Goal: Task Accomplishment & Management: Use online tool/utility

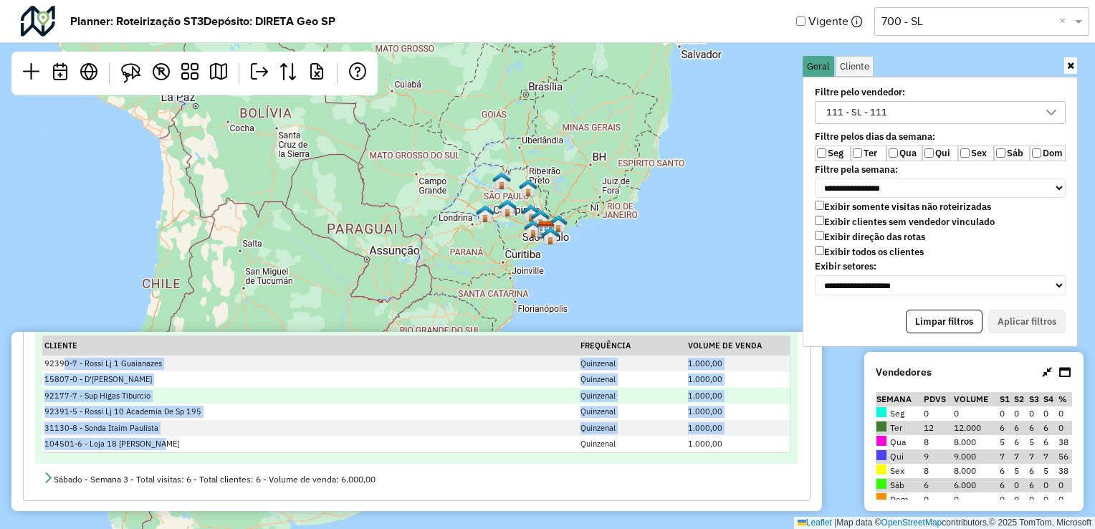
scroll to position [653, 0]
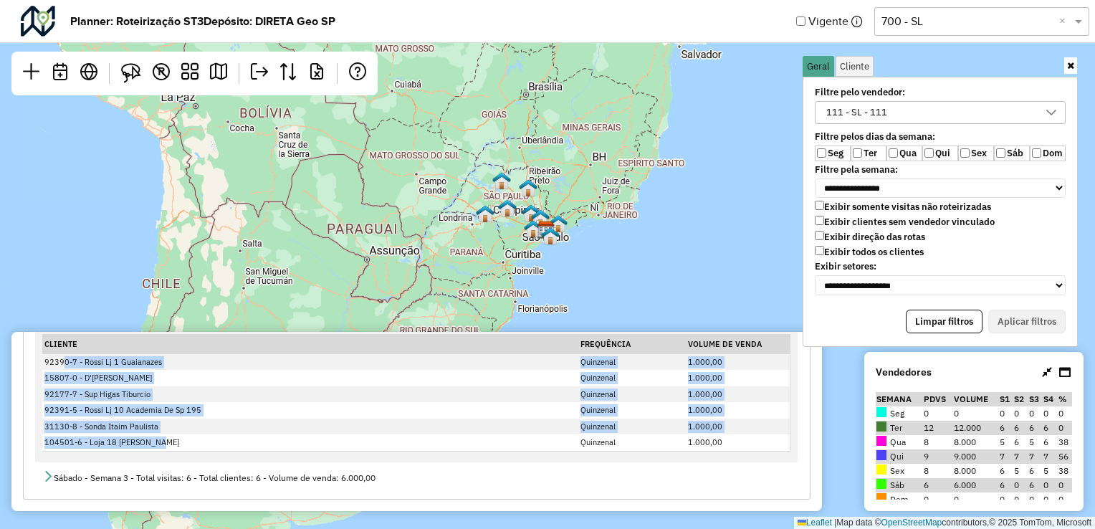
click at [894, 110] on div "111 - SL - 111" at bounding box center [929, 112] width 216 height 21
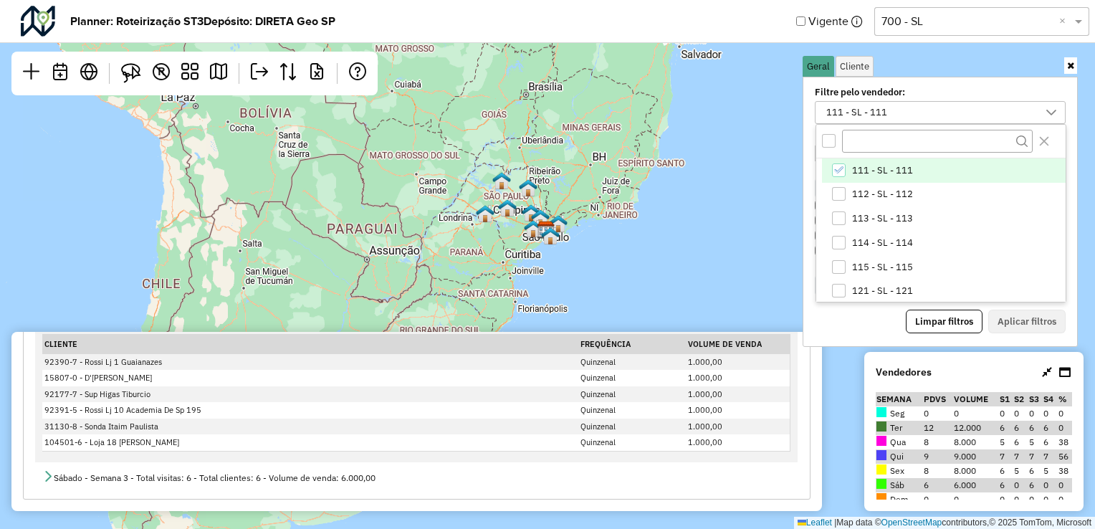
click at [826, 158] on li "111 - SL - 111" at bounding box center [944, 170] width 244 height 24
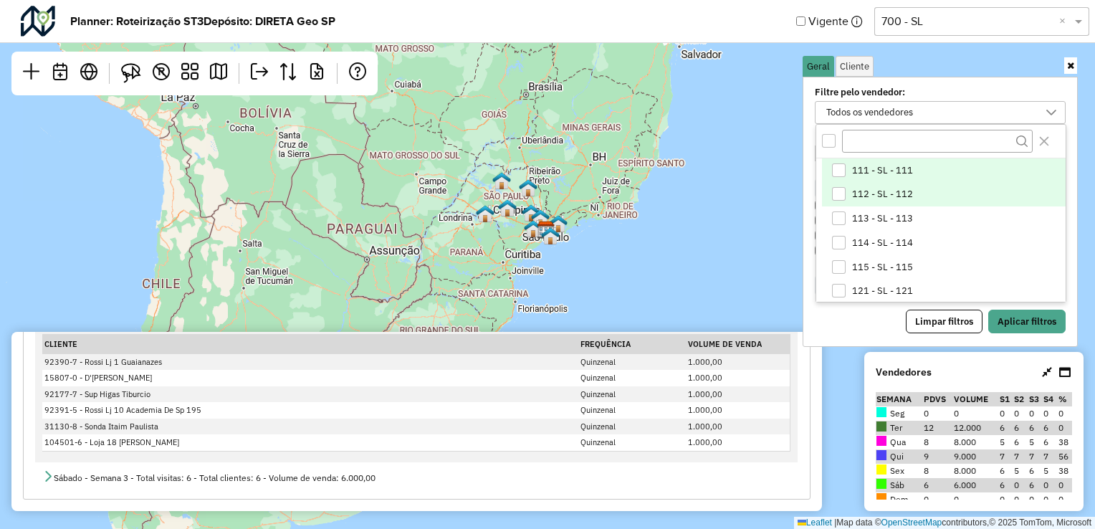
click at [837, 187] on div "112 - SL - 112" at bounding box center [839, 194] width 14 height 14
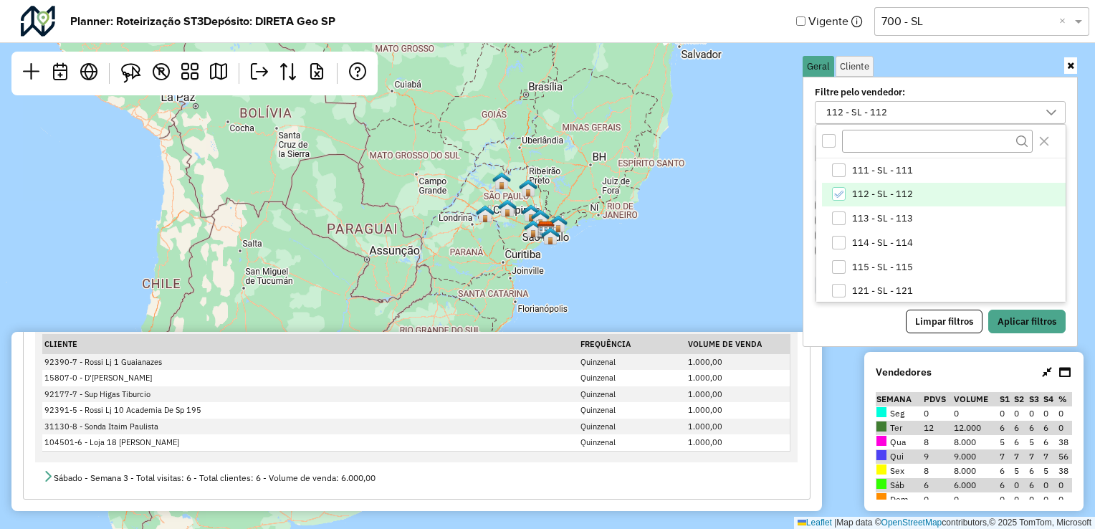
click at [863, 320] on div "Limpar filtros Aplicar filtros" at bounding box center [939, 321] width 251 height 24
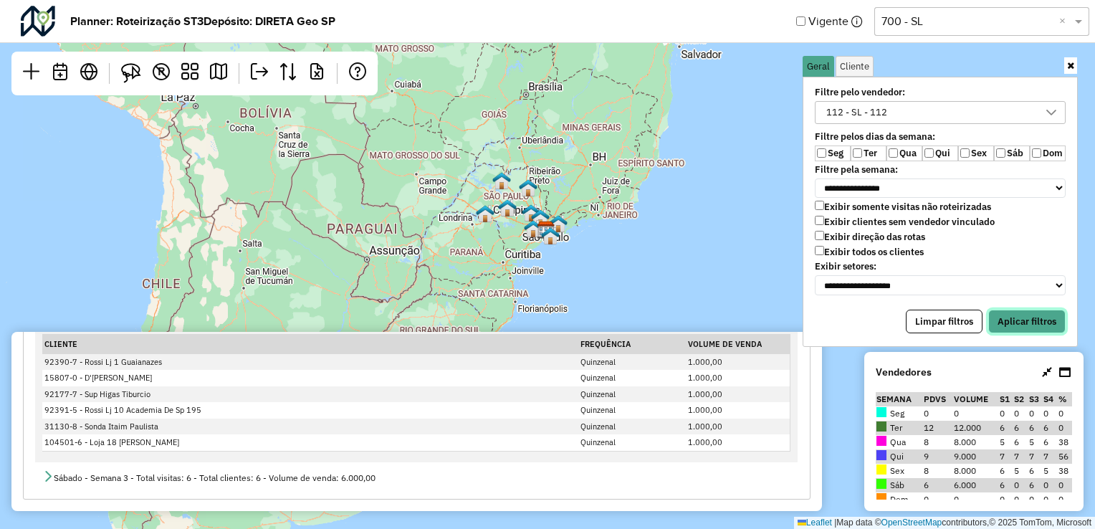
click at [1035, 325] on button "Aplicar filtros" at bounding box center [1026, 321] width 77 height 24
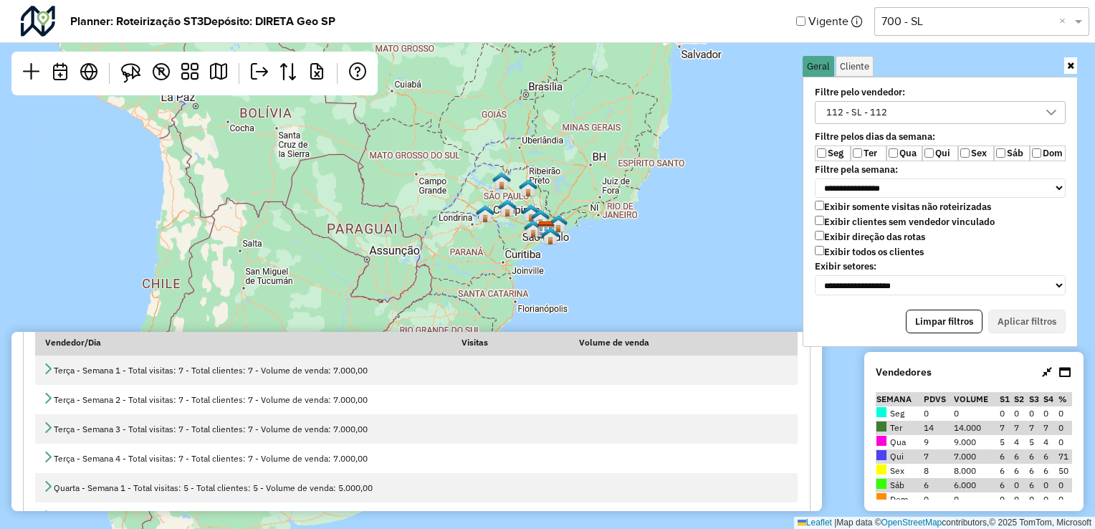
scroll to position [92, 0]
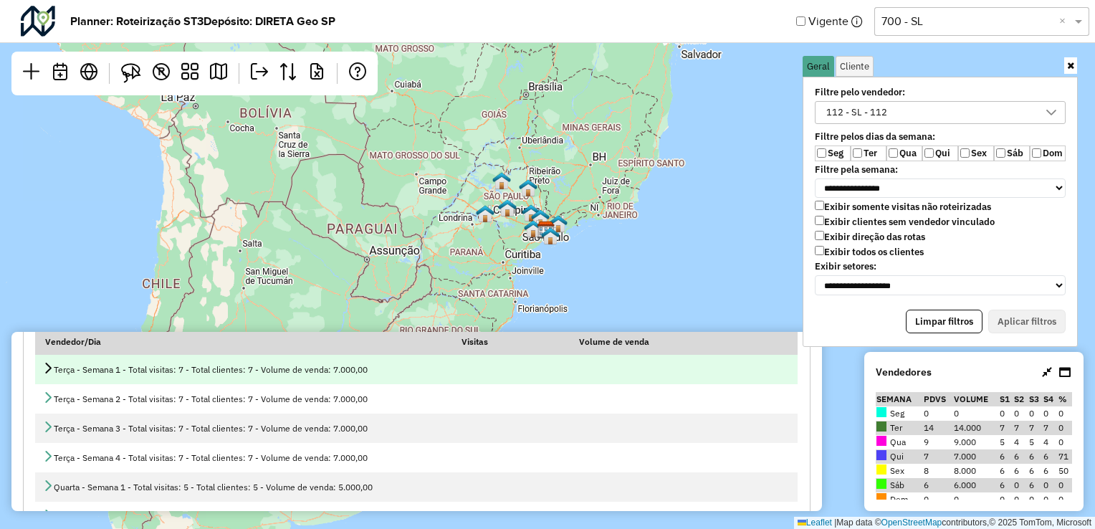
click at [39, 374] on td "Terça - Semana 1 - Total visitas: 7 - Total clientes: 7 - Volume de venda: 7.00…" at bounding box center [416, 369] width 762 height 29
click at [47, 369] on icon at bounding box center [47, 367] width 11 height 11
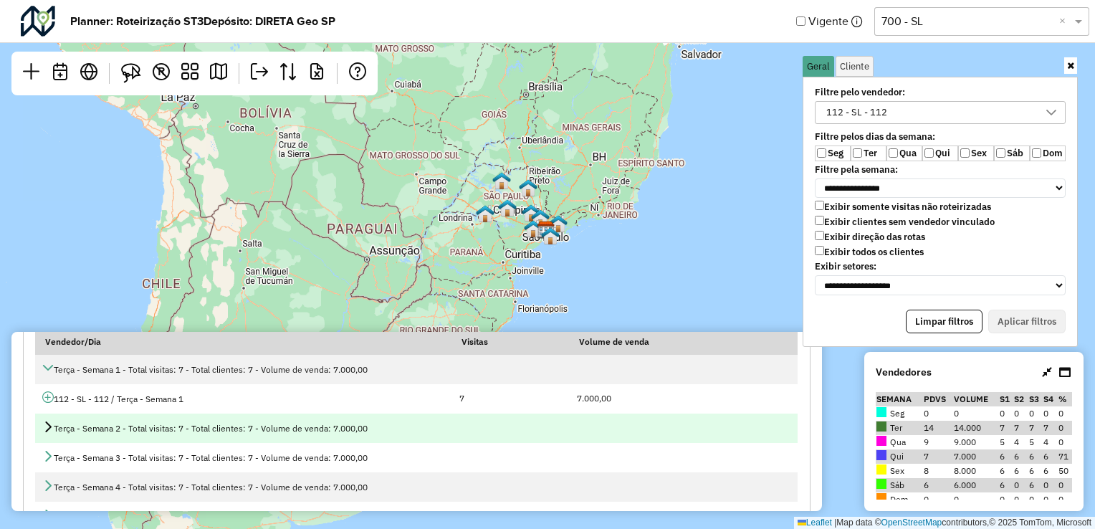
scroll to position [105, 0]
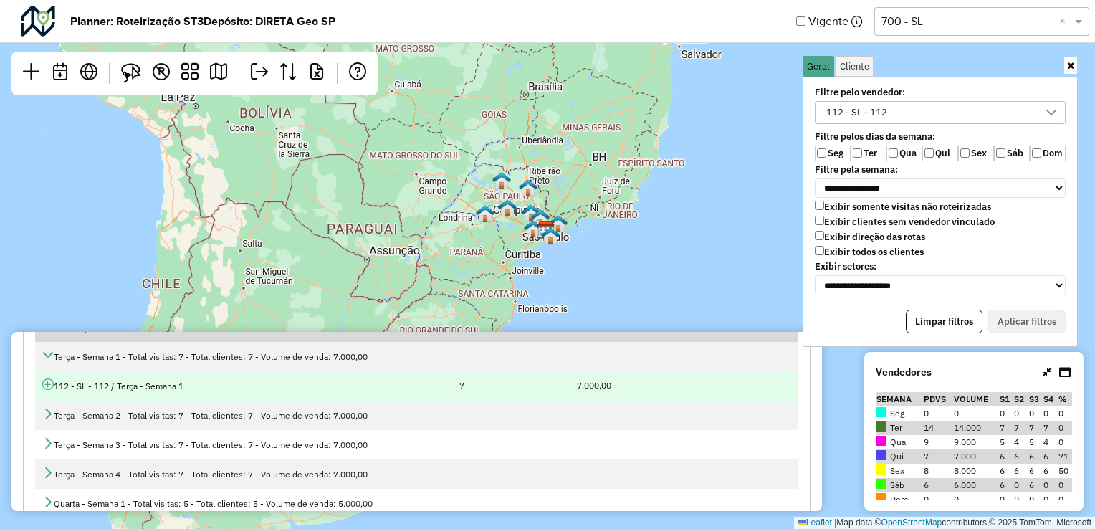
click at [51, 386] on icon at bounding box center [47, 383] width 11 height 11
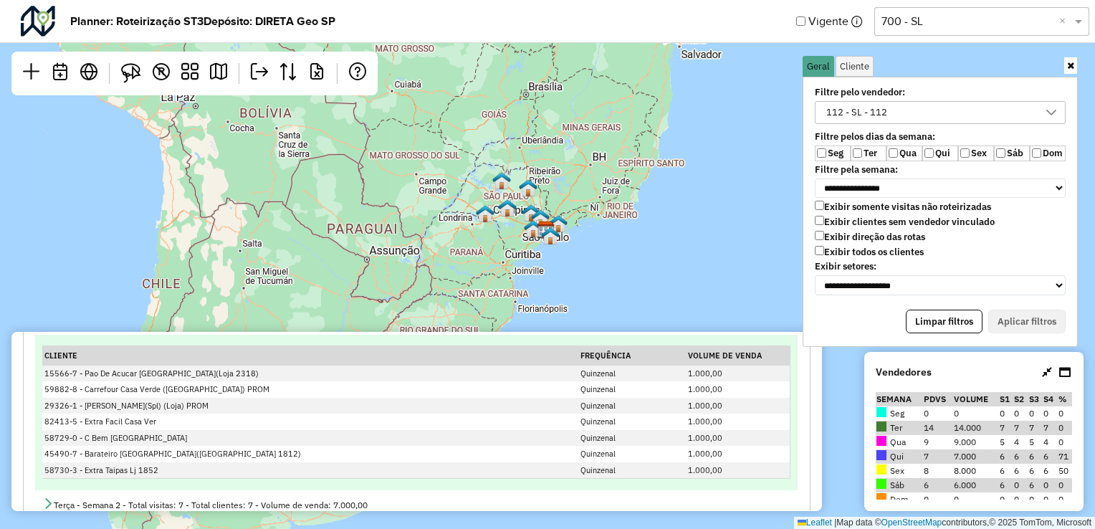
scroll to position [170, 0]
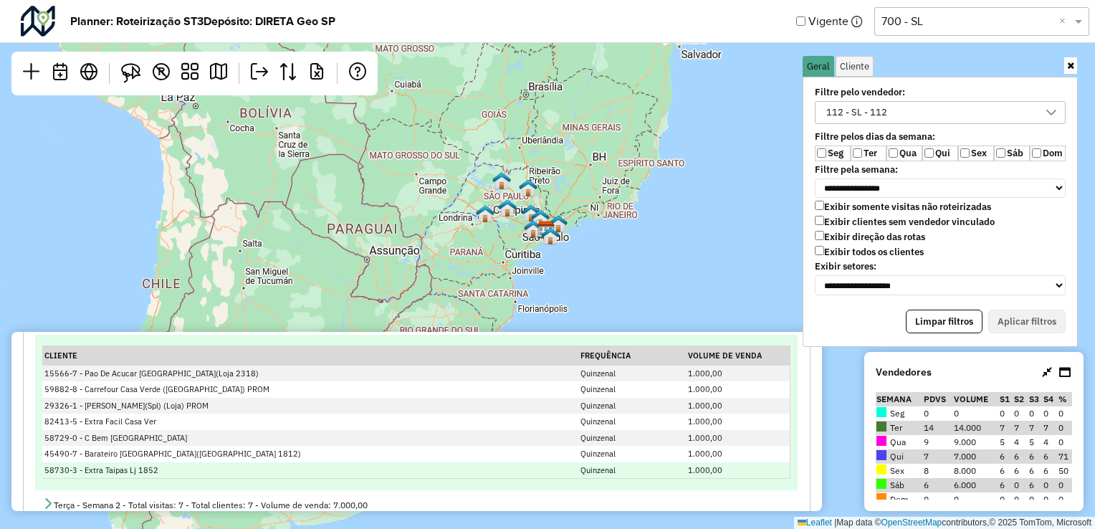
drag, startPoint x: 67, startPoint y: 375, endPoint x: 189, endPoint y: 472, distance: 156.1
click at [189, 472] on tbody "15566-7 - Pao De Acucar [GEOGRAPHIC_DATA](Loja 2318) Quinzenal 1.000,00 59882-8…" at bounding box center [415, 421] width 747 height 113
copy tbody "-7 - Pao De Acucar [GEOGRAPHIC_DATA](Loja 2318) Quinzenal 1.000,00 59882-8 - Ca…"
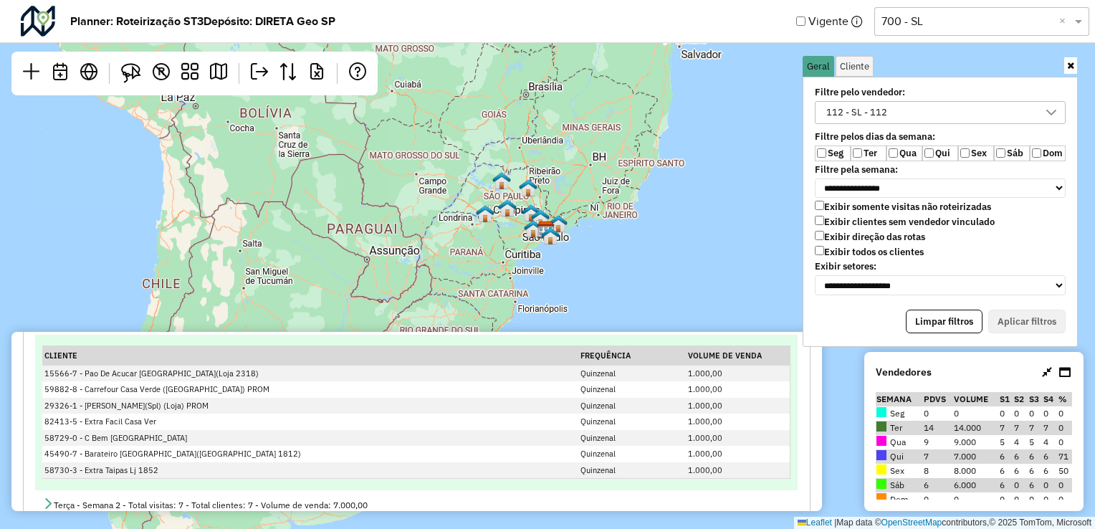
click at [272, 356] on th "Cliente" at bounding box center [310, 355] width 536 height 19
drag, startPoint x: 160, startPoint y: 464, endPoint x: 83, endPoint y: 375, distance: 117.3
click at [83, 375] on tbody "15566-7 - Pao De Acucar [GEOGRAPHIC_DATA](Loja 2318) Quinzenal 1.000,00 59882-8…" at bounding box center [415, 421] width 747 height 113
copy tbody "Pao De Acucar [GEOGRAPHIC_DATA](Loja 2318) Quinzenal 1.000,00 59882-8 - Carrefo…"
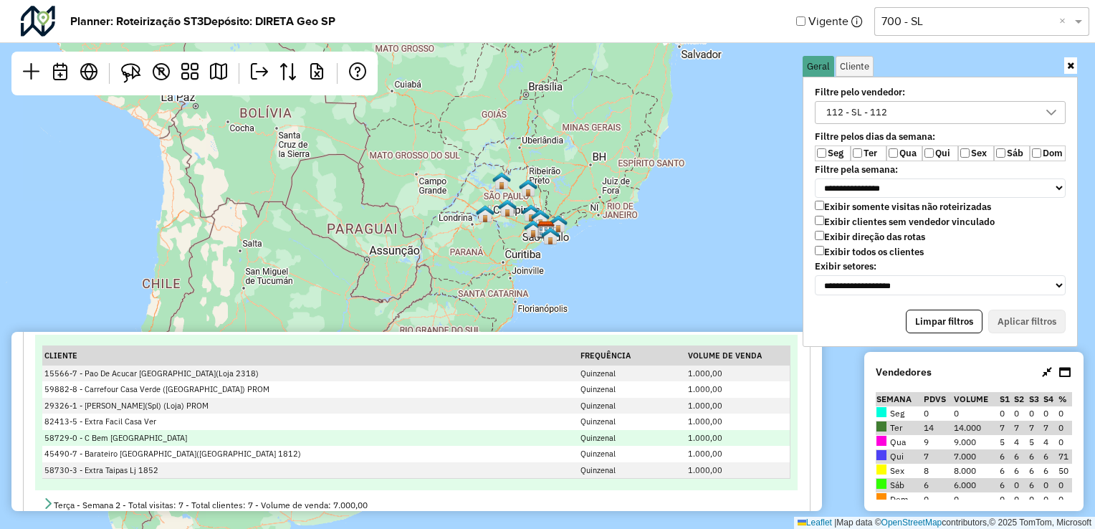
copy tbody "Pao De Acucar [GEOGRAPHIC_DATA](Loja 2318) Quinzenal 1.000,00 59882-8 - Carrefo…"
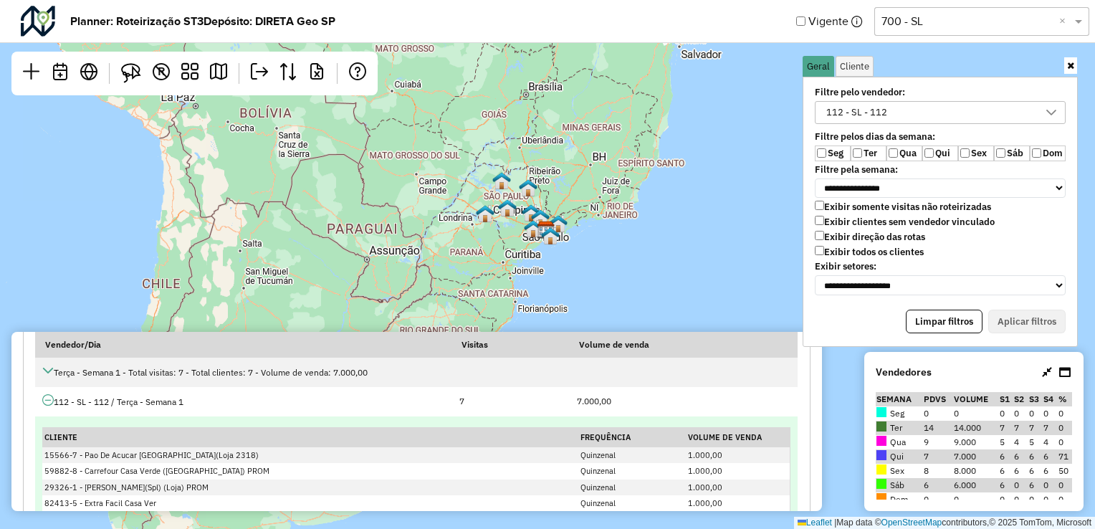
scroll to position [82, 0]
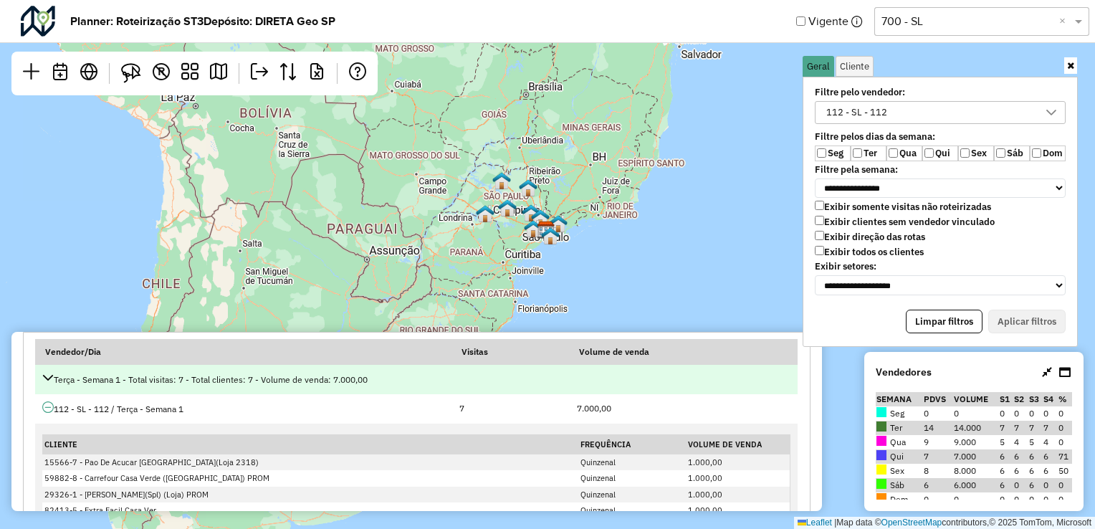
click at [48, 376] on icon at bounding box center [47, 377] width 11 height 11
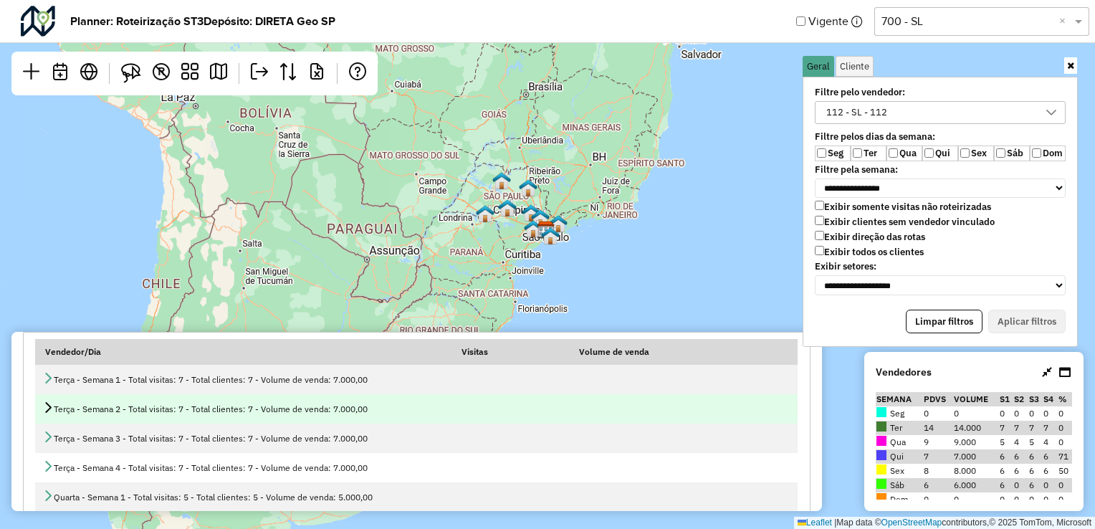
click at [47, 410] on icon at bounding box center [47, 406] width 11 height 11
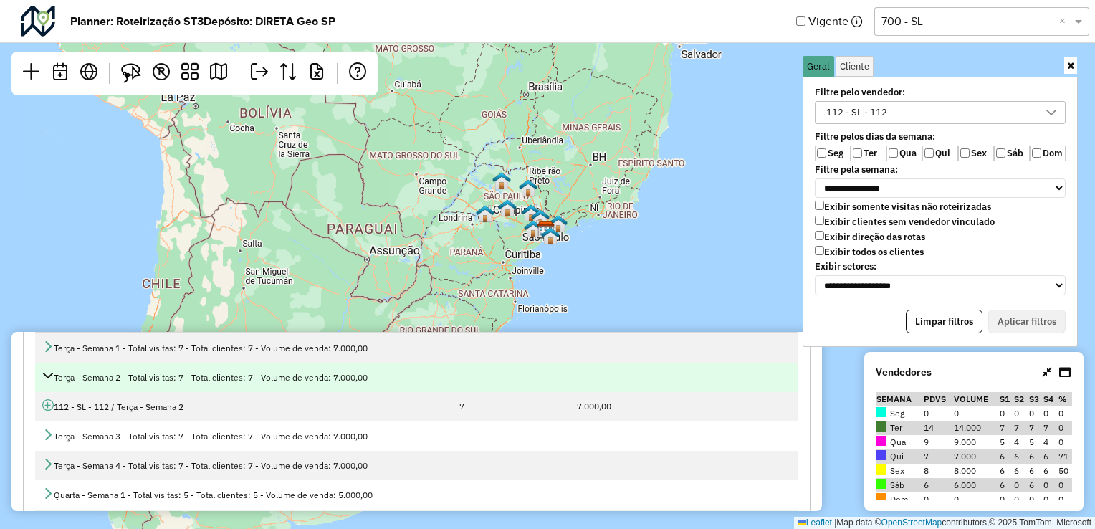
scroll to position [115, 0]
